Goal: Transaction & Acquisition: Purchase product/service

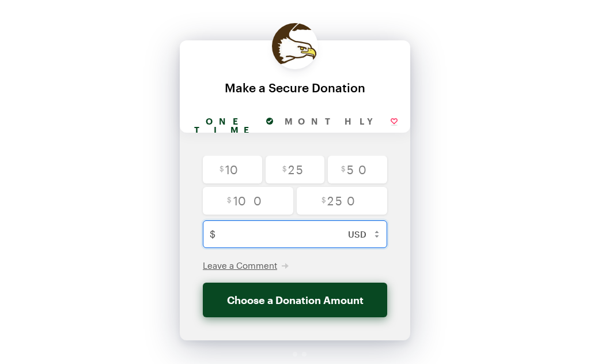
click at [239, 239] on input "text" at bounding box center [307, 234] width 174 height 28
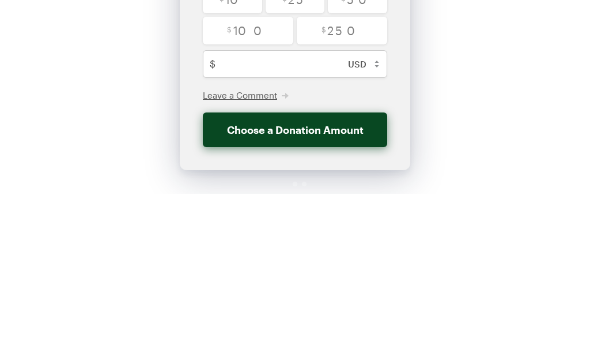
scroll to position [37, 0]
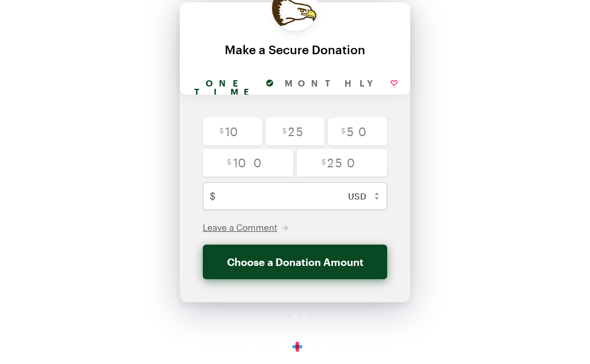
click at [382, 203] on select "USD ($) CAD (C$) AUD (A$) GBP (£) EUR (€) CHF (CHF) JPY (¥) BRL (R$) CLP ($) CN…" at bounding box center [362, 197] width 51 height 28
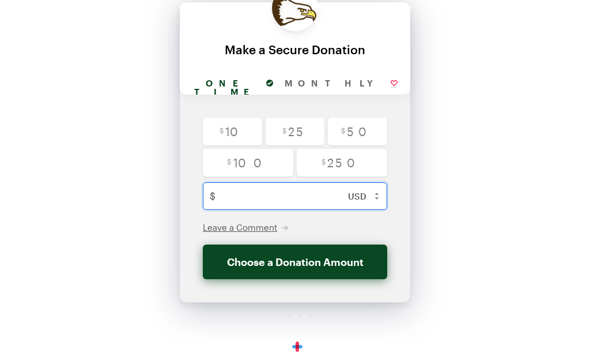
click at [242, 202] on input "text" at bounding box center [307, 197] width 174 height 28
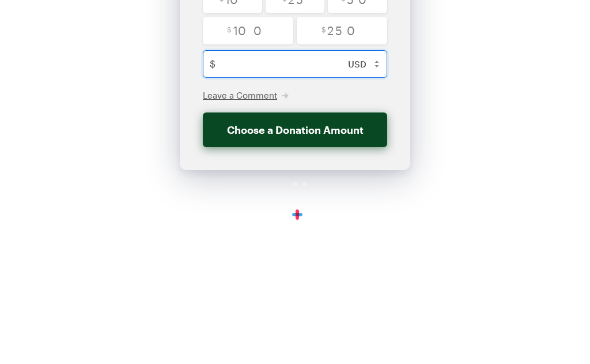
type input "5"
checkbox input "false"
type input "500"
checkbox input "false"
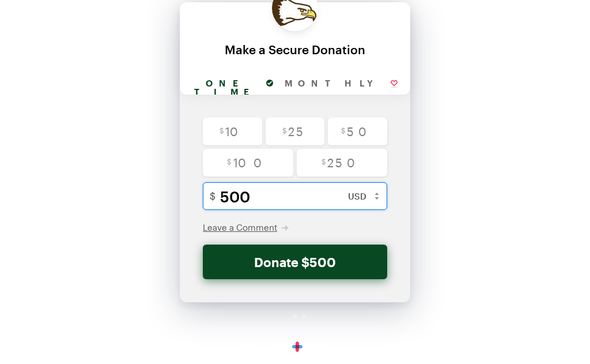
type input "500"
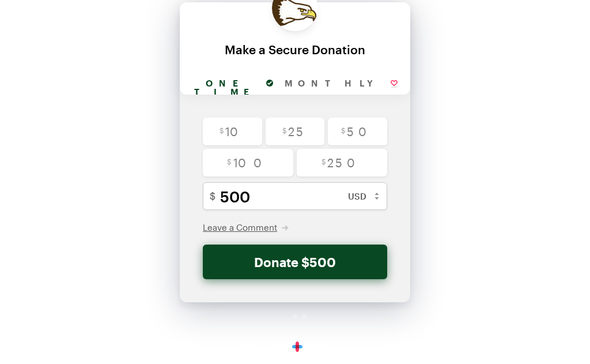
click at [339, 266] on button "Donate $500" at bounding box center [295, 262] width 184 height 35
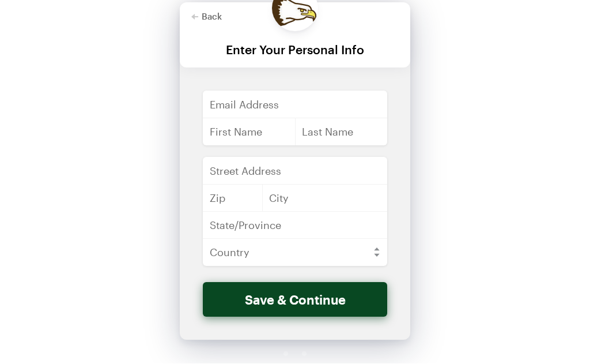
scroll to position [12, 0]
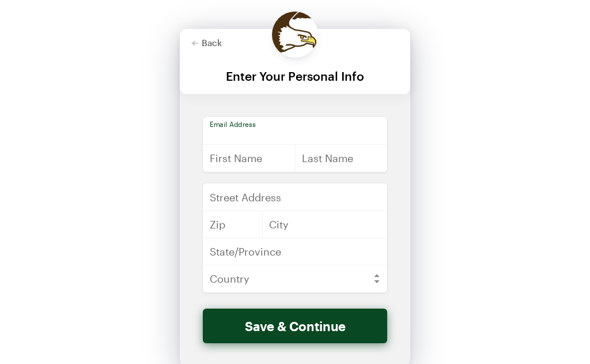
click at [245, 134] on input "email" at bounding box center [295, 131] width 184 height 28
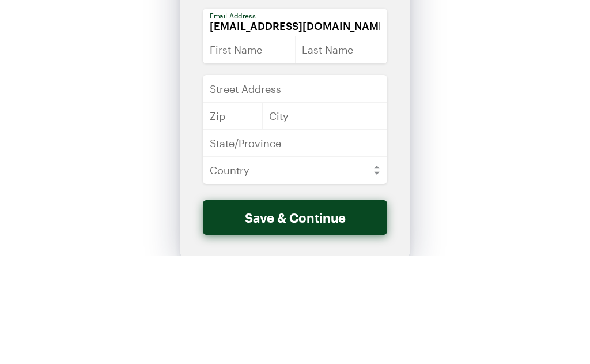
type input "[EMAIL_ADDRESS][DOMAIN_NAME]"
click at [247, 144] on input "text" at bounding box center [249, 158] width 93 height 28
type input "[PERSON_NAME]"
click at [341, 144] on input "text" at bounding box center [341, 158] width 93 height 28
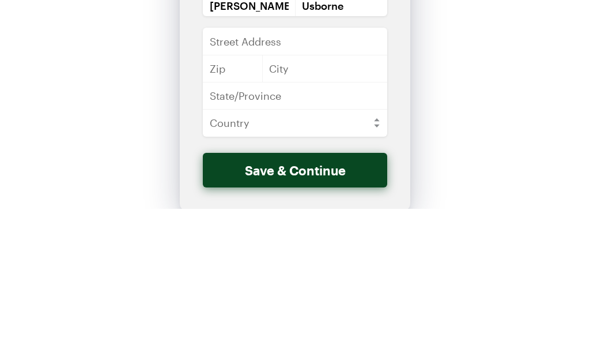
type input "Usborne"
click at [244, 183] on input "text" at bounding box center [295, 197] width 184 height 28
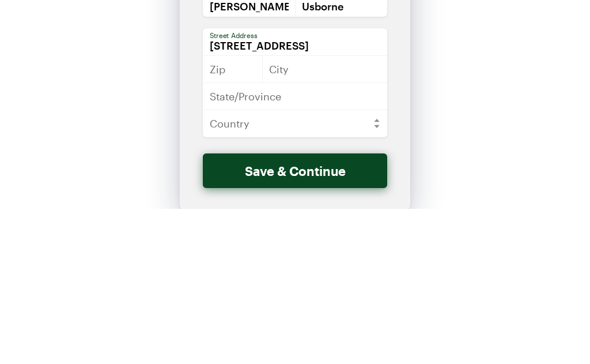
type input "[STREET_ADDRESS]"
click at [240, 210] on input "text" at bounding box center [233, 224] width 60 height 28
type input "54751"
click at [316, 210] on input "text" at bounding box center [324, 224] width 125 height 28
type input "Menomonie"
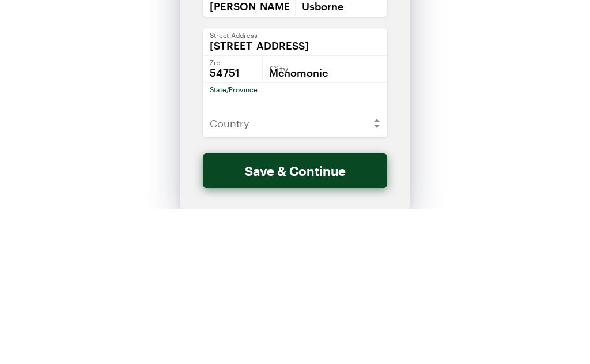
click at [265, 237] on input "text" at bounding box center [295, 251] width 184 height 28
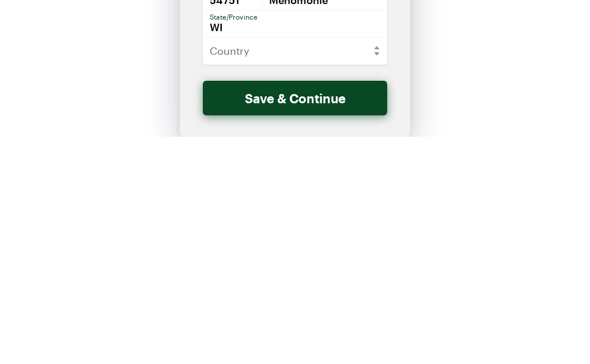
type input "WI"
click at [380, 265] on select "[GEOGRAPHIC_DATA] [GEOGRAPHIC_DATA] [GEOGRAPHIC_DATA] [GEOGRAPHIC_DATA] [US_STA…" at bounding box center [295, 279] width 184 height 28
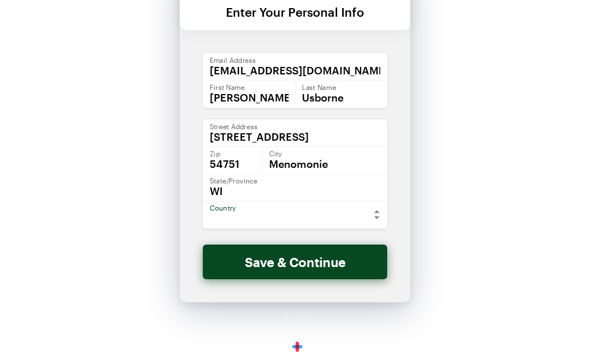
select select "US"
click at [338, 265] on button "Save & Continue" at bounding box center [295, 262] width 184 height 35
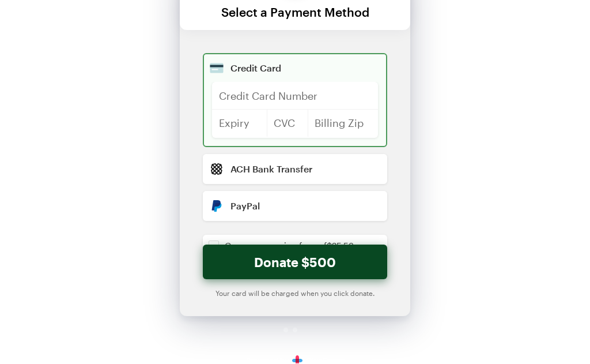
checkbox input "false"
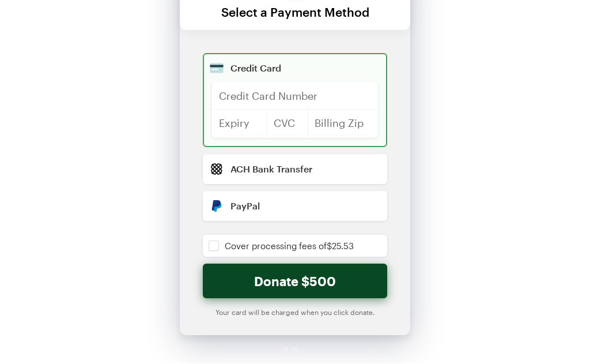
scroll to position [76, 0]
click at [269, 209] on input "radio" at bounding box center [295, 206] width 184 height 30
radio input "true"
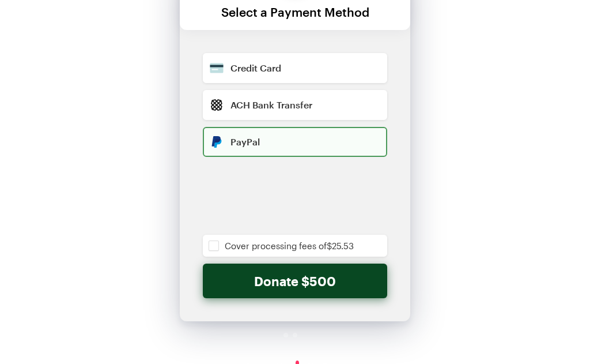
click at [221, 250] on input "checkbox" at bounding box center [295, 246] width 184 height 22
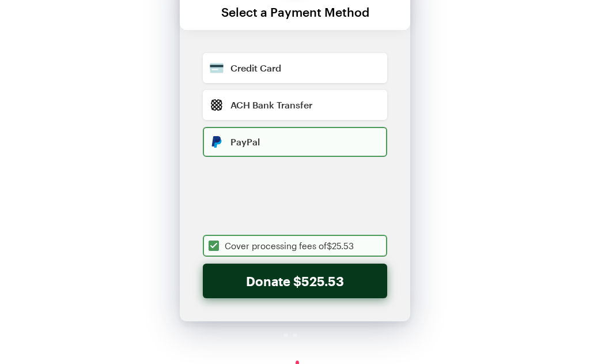
checkbox input "true"
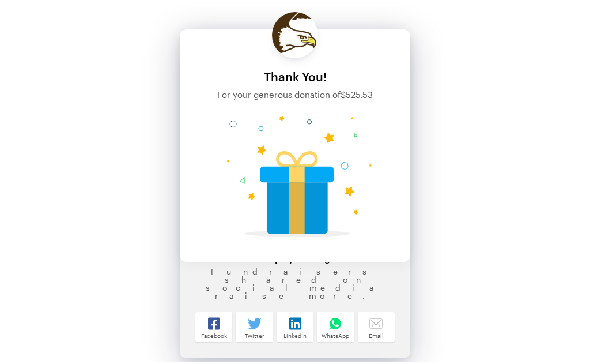
scroll to position [0, 0]
